Goal: Use online tool/utility: Utilize a website feature to perform a specific function

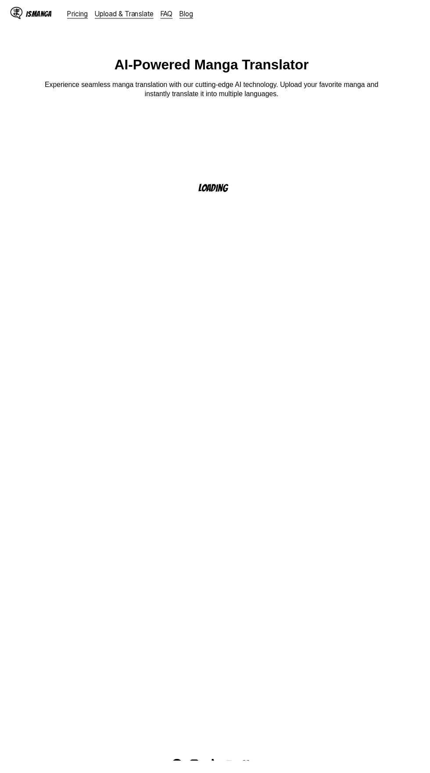
click at [147, 14] on link "Upload & Translate" at bounding box center [127, 14] width 60 height 9
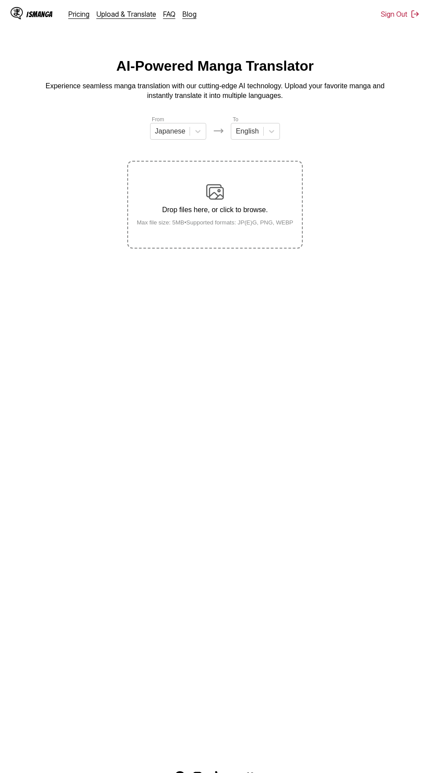
click at [226, 191] on div "Drop files here, or click to browse. Max file size: 5MB • Supported formats: JP…" at bounding box center [215, 204] width 171 height 43
click at [0, 0] on input "Drop files here, or click to browse. Max file size: 5MB • Supported formats: JP…" at bounding box center [0, 0] width 0 height 0
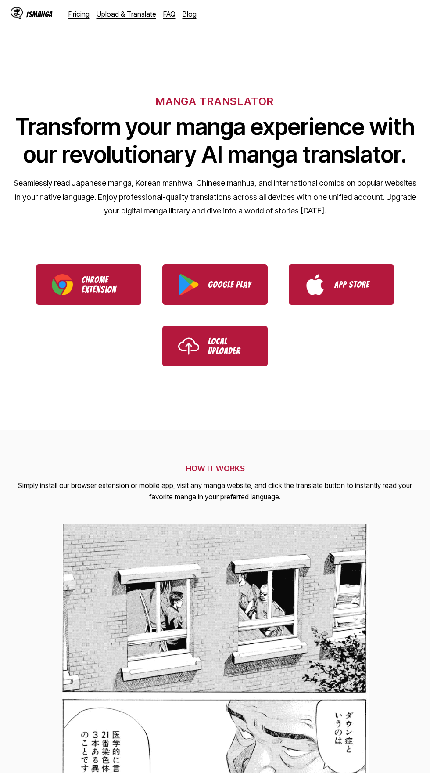
click at [142, 14] on link "Upload & Translate" at bounding box center [127, 14] width 60 height 9
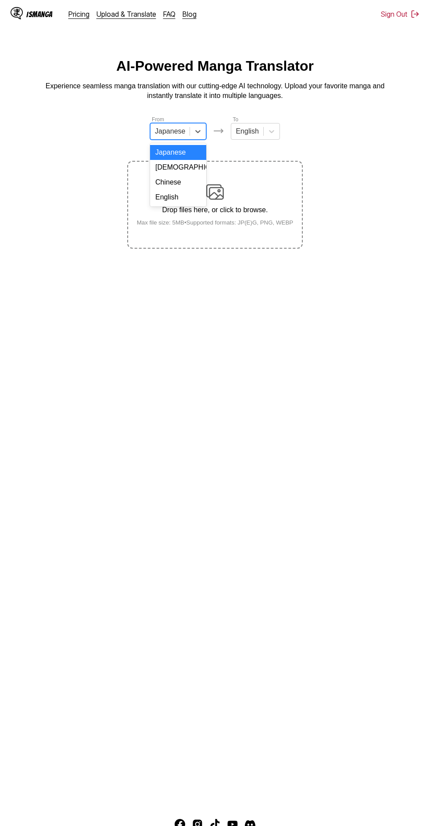
click at [184, 200] on div "English" at bounding box center [178, 197] width 56 height 15
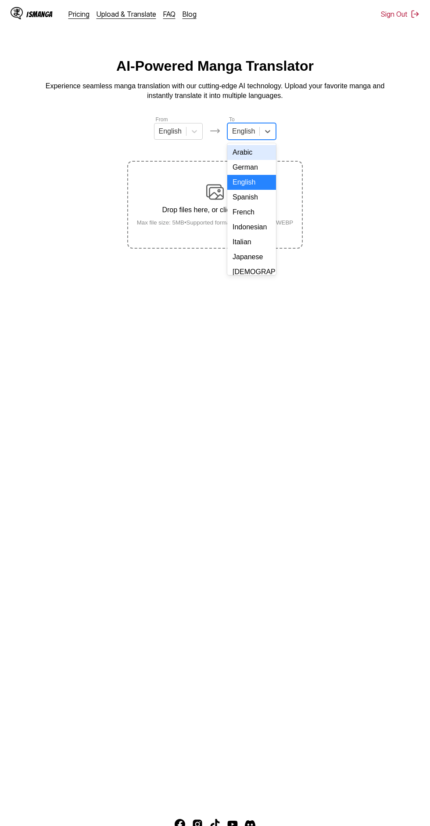
click at [259, 224] on div "Indonesian" at bounding box center [251, 227] width 49 height 15
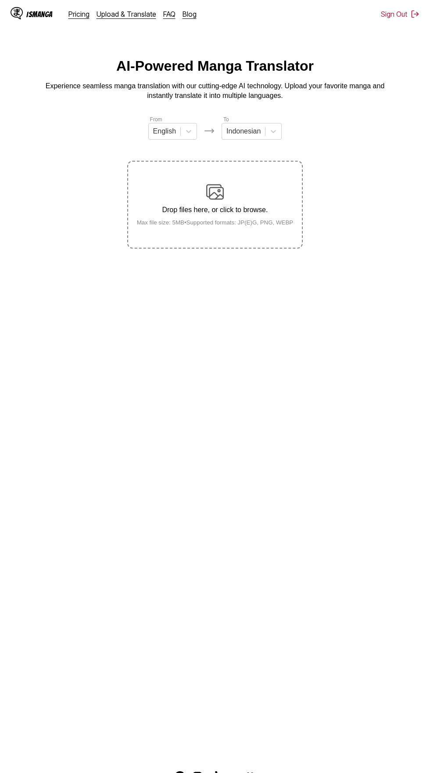
click at [228, 184] on div "Drop files here, or click to browse. Max file size: 5MB • Supported formats: JP…" at bounding box center [215, 204] width 171 height 43
click at [0, 0] on input "Drop files here, or click to browse. Max file size: 5MB • Supported formats: JP…" at bounding box center [0, 0] width 0 height 0
click at [235, 183] on div "Drop files here, or click to browse. Max file size: 5MB • Supported formats: JP…" at bounding box center [215, 204] width 171 height 43
click at [0, 0] on input "Drop files here, or click to browse. Max file size: 5MB • Supported formats: JP…" at bounding box center [0, 0] width 0 height 0
click at [269, 188] on div "Drop files here, or click to browse. Max file size: 5MB • Supported formats: JP…" at bounding box center [215, 204] width 171 height 43
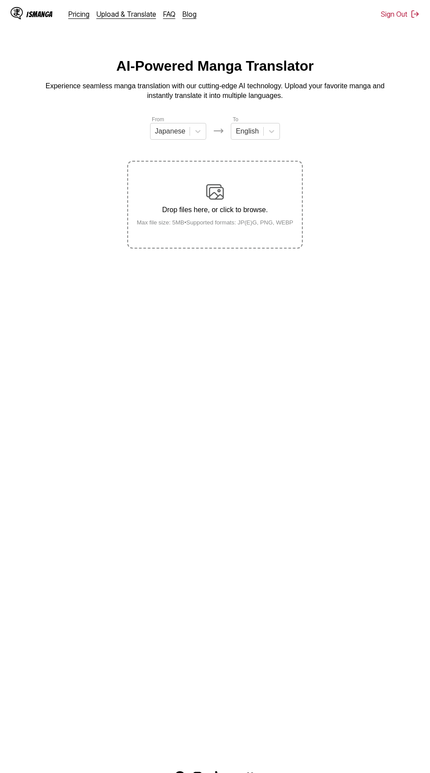
click at [0, 0] on input "Drop files here, or click to browse. Max file size: 5MB • Supported formats: JP…" at bounding box center [0, 0] width 0 height 0
click at [157, 131] on input "text" at bounding box center [156, 131] width 2 height 8
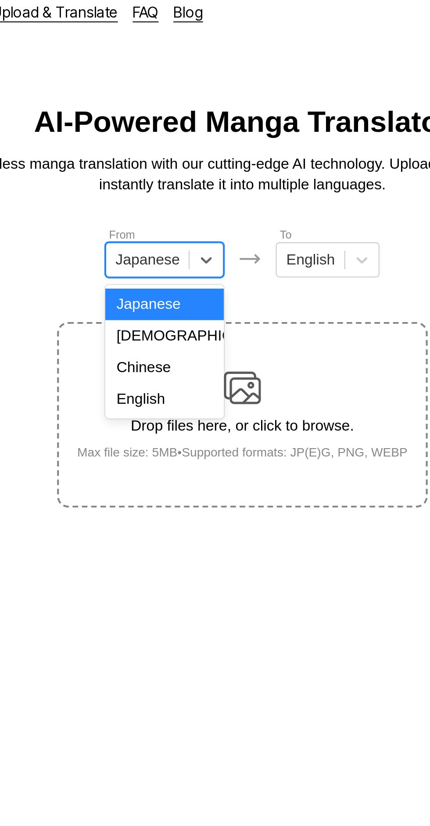
click at [186, 195] on div "English" at bounding box center [178, 197] width 56 height 15
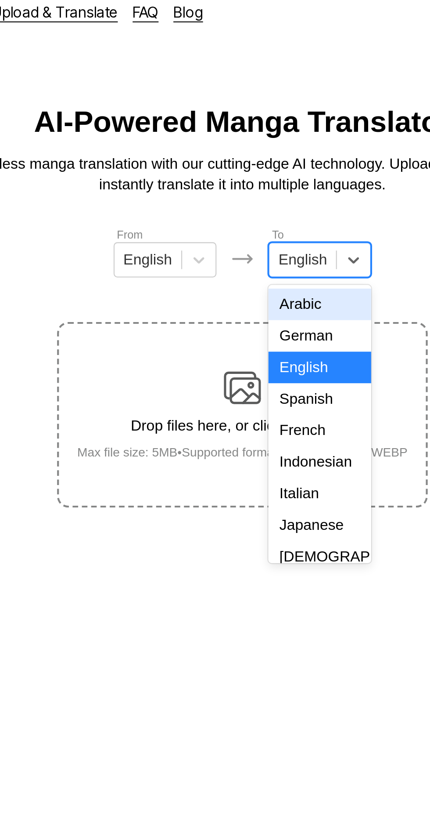
click at [253, 226] on div "Indonesian" at bounding box center [251, 227] width 49 height 15
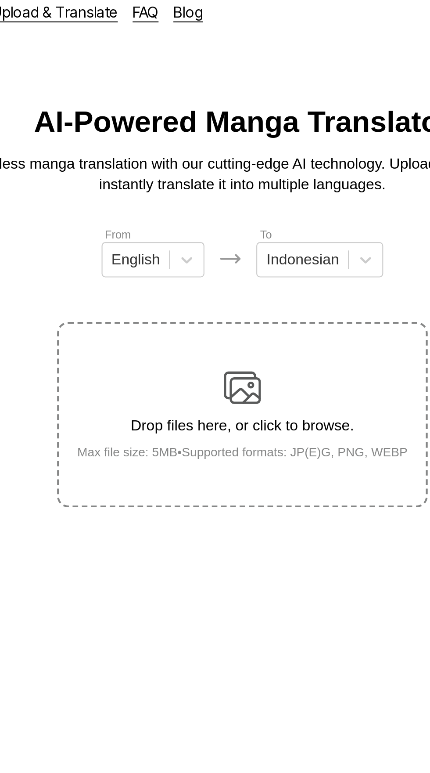
click at [225, 183] on div "Drop files here, or click to browse. Max file size: 5MB • Supported formats: JP…" at bounding box center [215, 204] width 171 height 43
click at [0, 0] on input "Drop files here, or click to browse. Max file size: 5MB • Supported formats: JP…" at bounding box center [0, 0] width 0 height 0
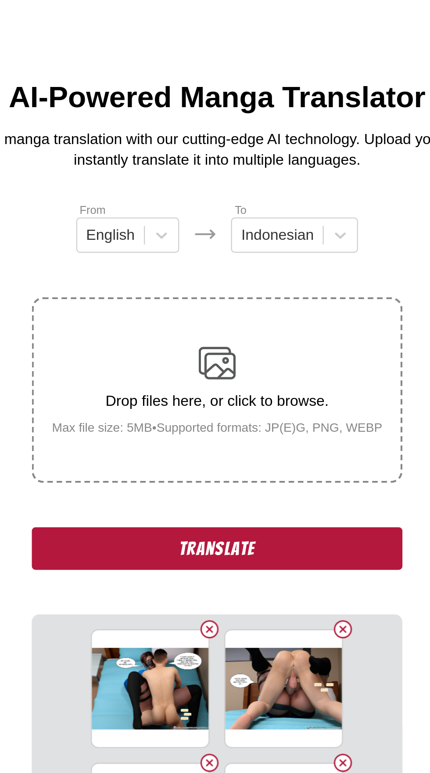
click at [224, 270] on button "Translate" at bounding box center [215, 280] width 176 height 20
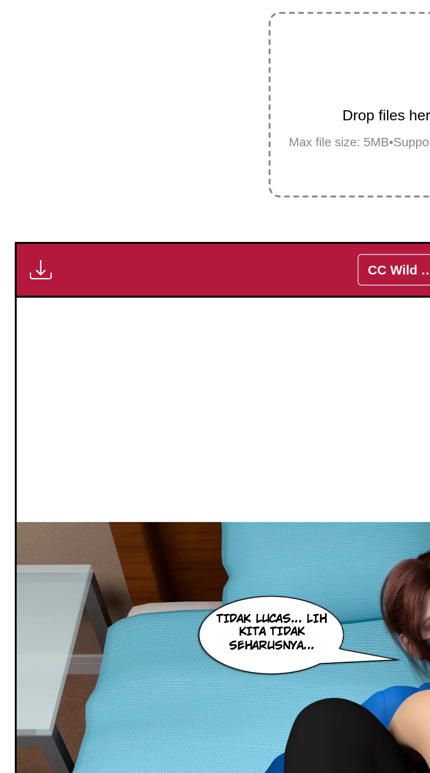
click at [22, 278] on img "button" at bounding box center [19, 283] width 11 height 11
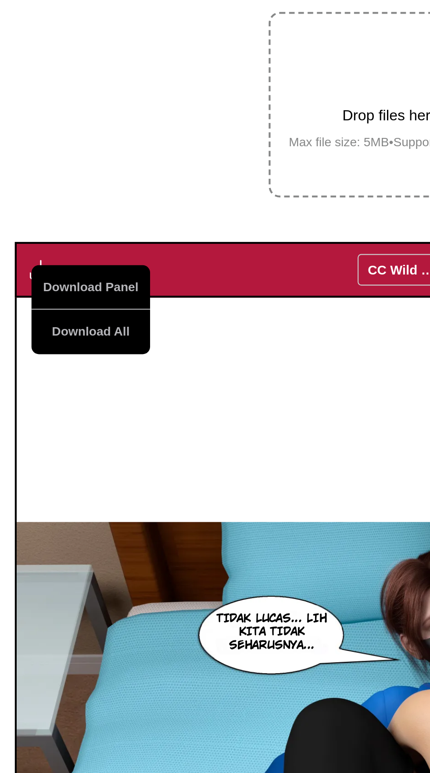
click at [39, 302] on button "Download All" at bounding box center [43, 312] width 56 height 21
